Goal: Navigation & Orientation: Locate item on page

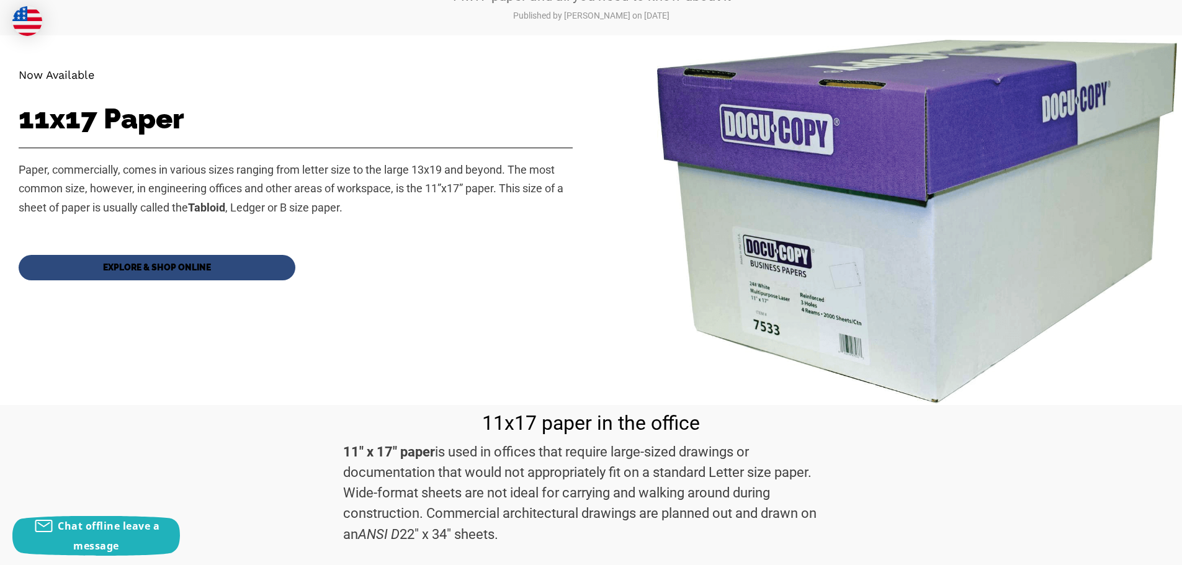
scroll to position [294, 0]
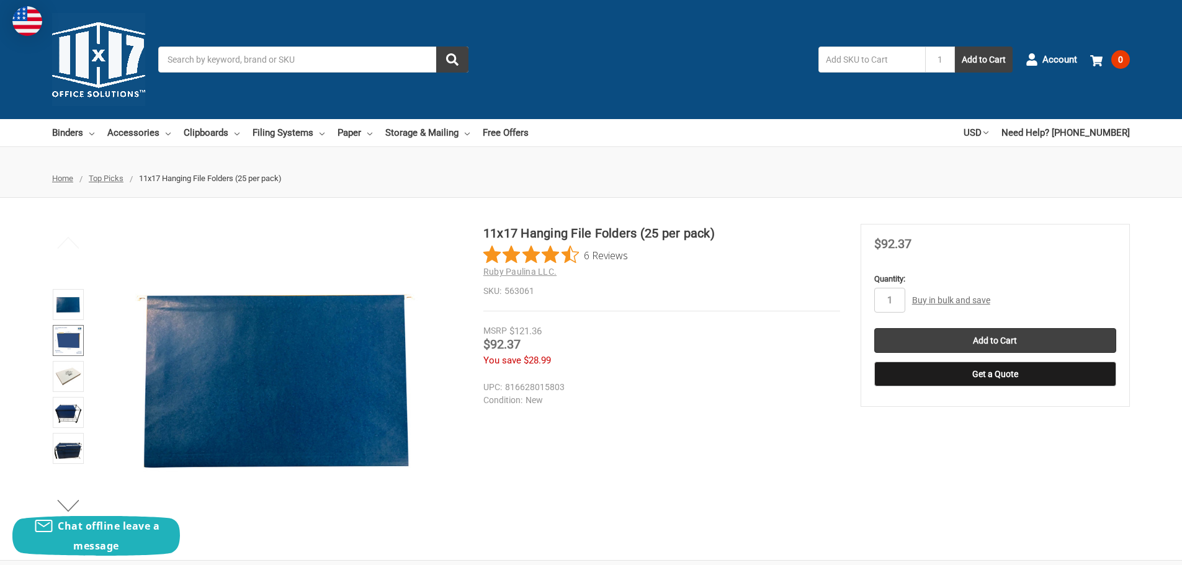
click at [60, 345] on img at bounding box center [68, 340] width 27 height 27
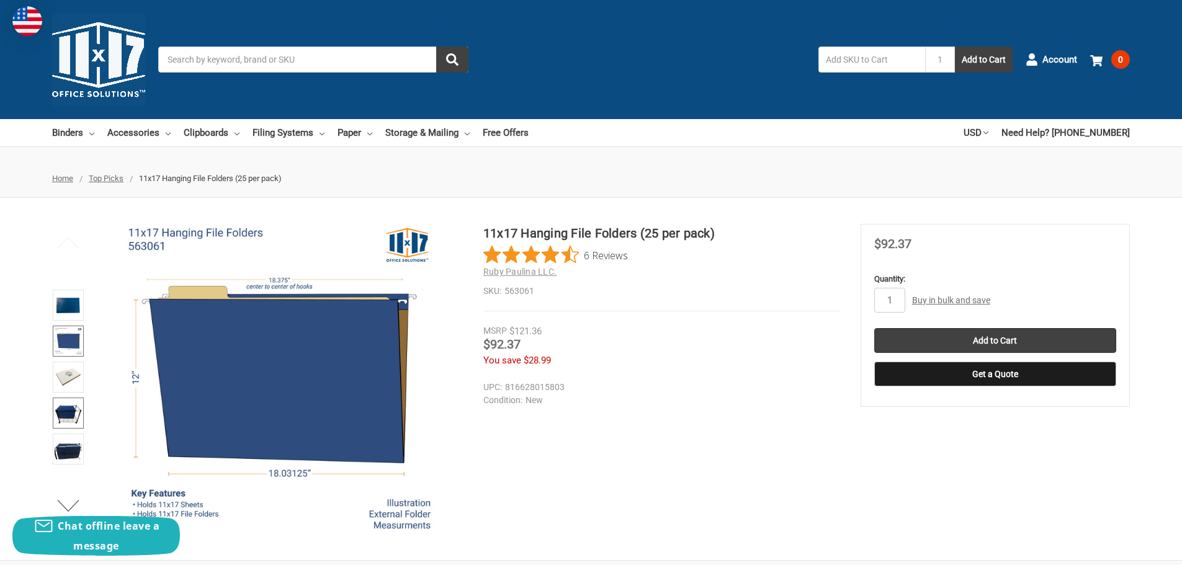
click at [68, 402] on img at bounding box center [68, 413] width 27 height 27
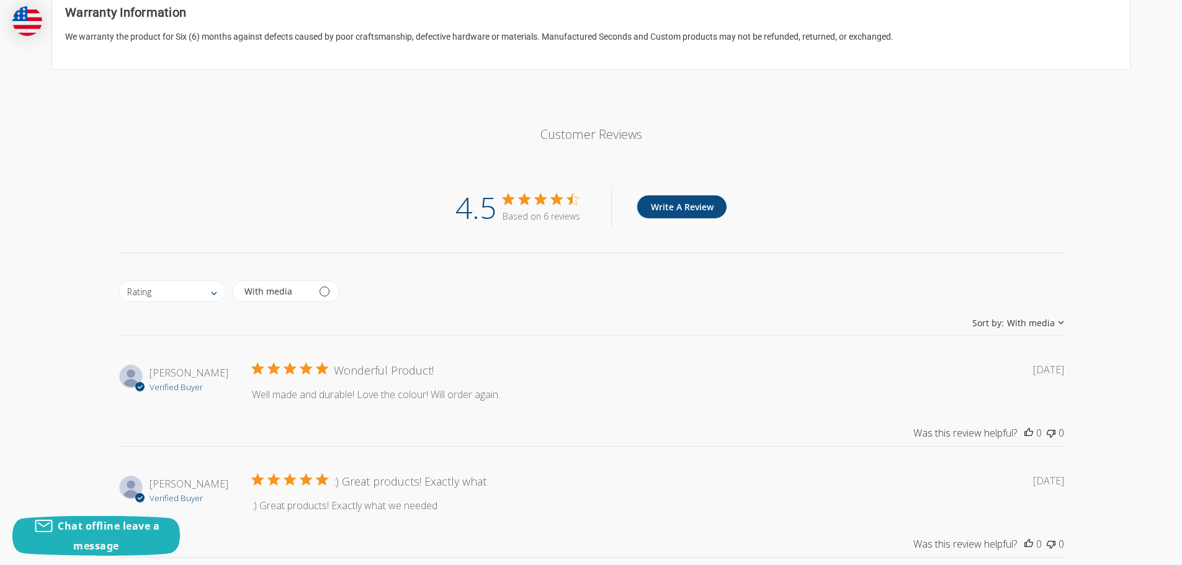
scroll to position [745, 0]
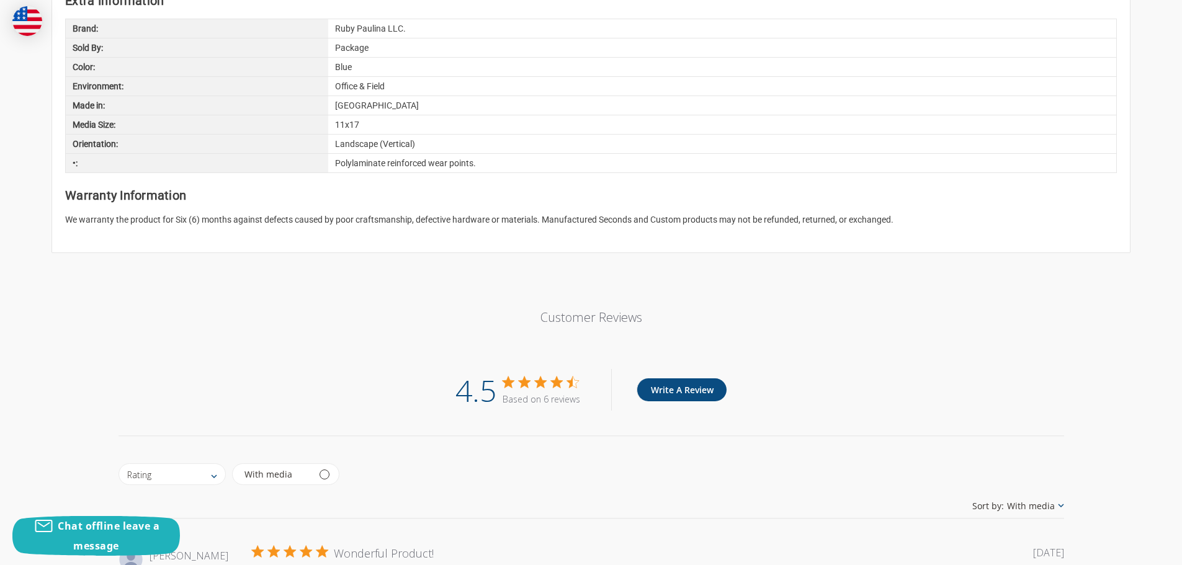
click at [12, 259] on div "Home Top Picks 11x17 Hanging File Folders (25 per pack) 11x17 Hanging File Fold…" at bounding box center [591, 506] width 1182 height 2182
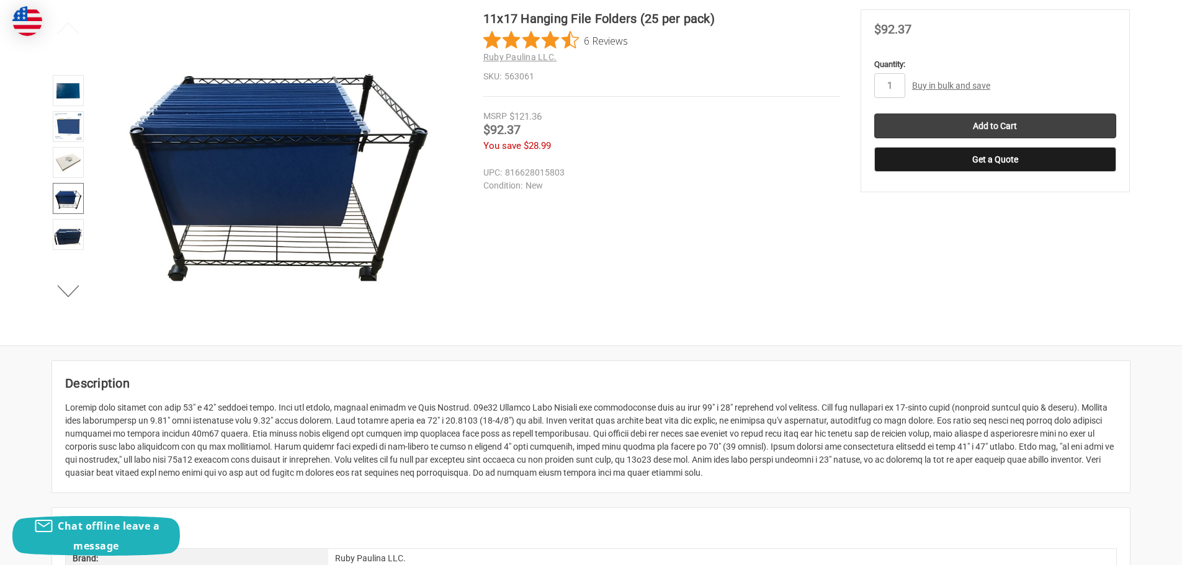
scroll to position [0, 0]
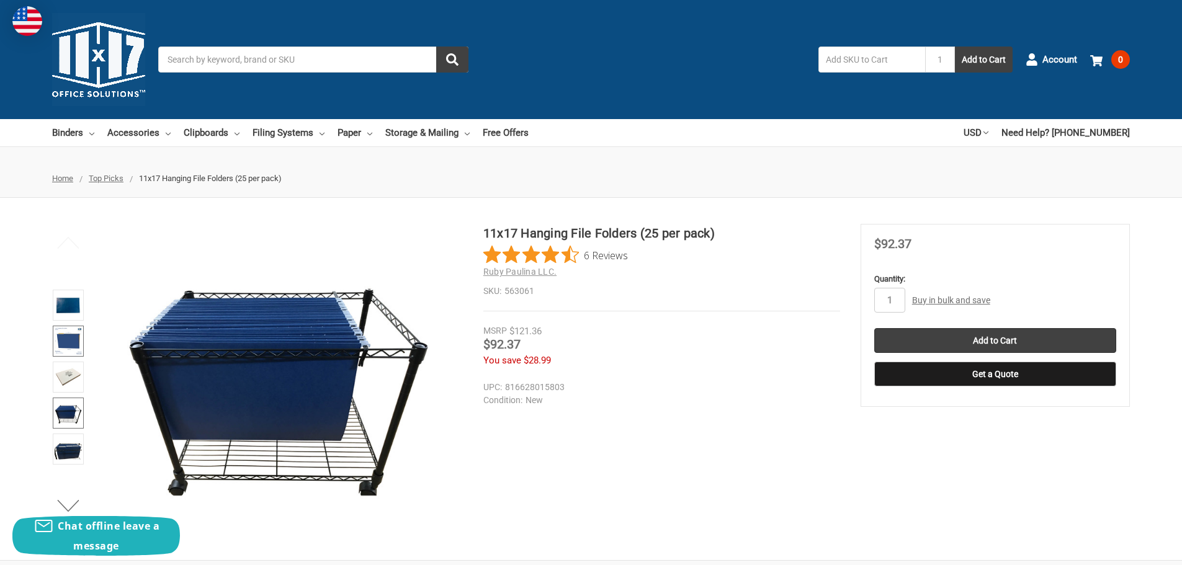
click at [65, 341] on img at bounding box center [68, 341] width 27 height 27
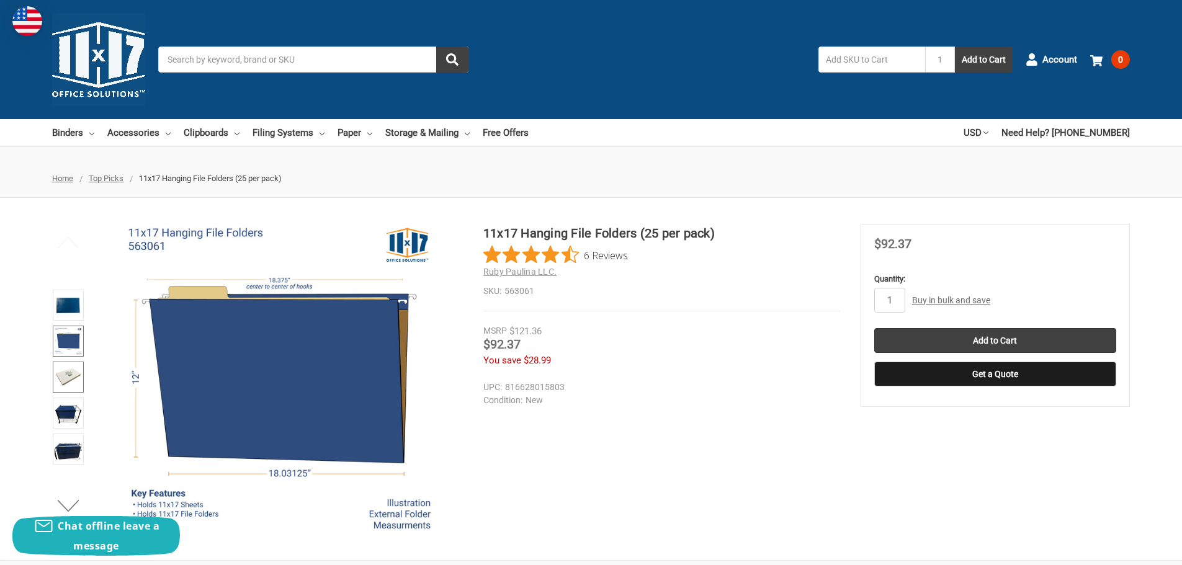
click at [62, 371] on img at bounding box center [68, 377] width 27 height 27
